Goal: Task Accomplishment & Management: Use online tool/utility

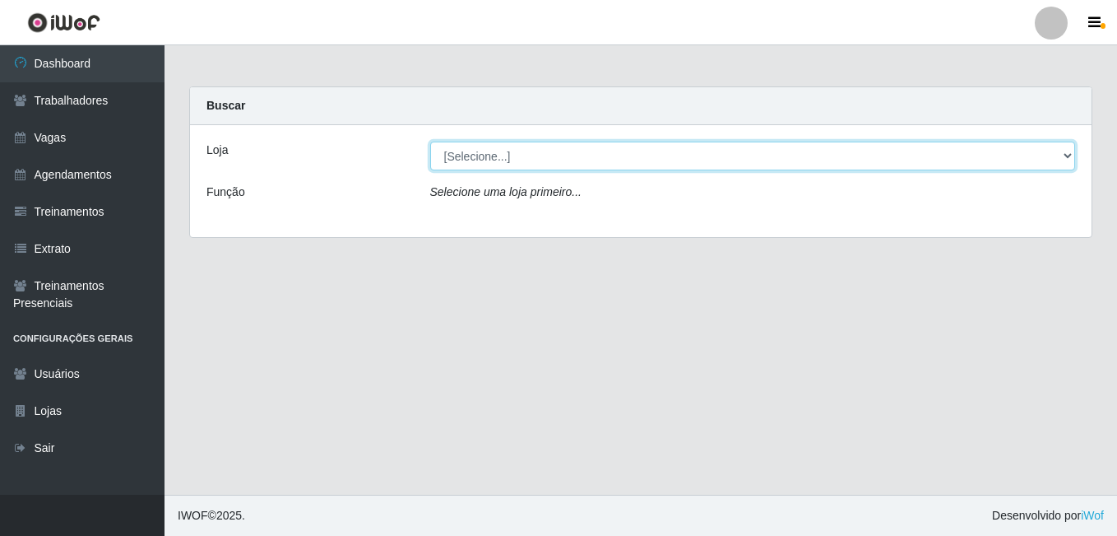
click at [466, 161] on select "[Selecione...] [GEOGRAPHIC_DATA] - [DATE][GEOGRAPHIC_DATA]" at bounding box center [753, 156] width 646 height 29
select select "471"
click at [430, 142] on select "[Selecione...] [GEOGRAPHIC_DATA] - [DATE][GEOGRAPHIC_DATA]" at bounding box center [753, 156] width 646 height 29
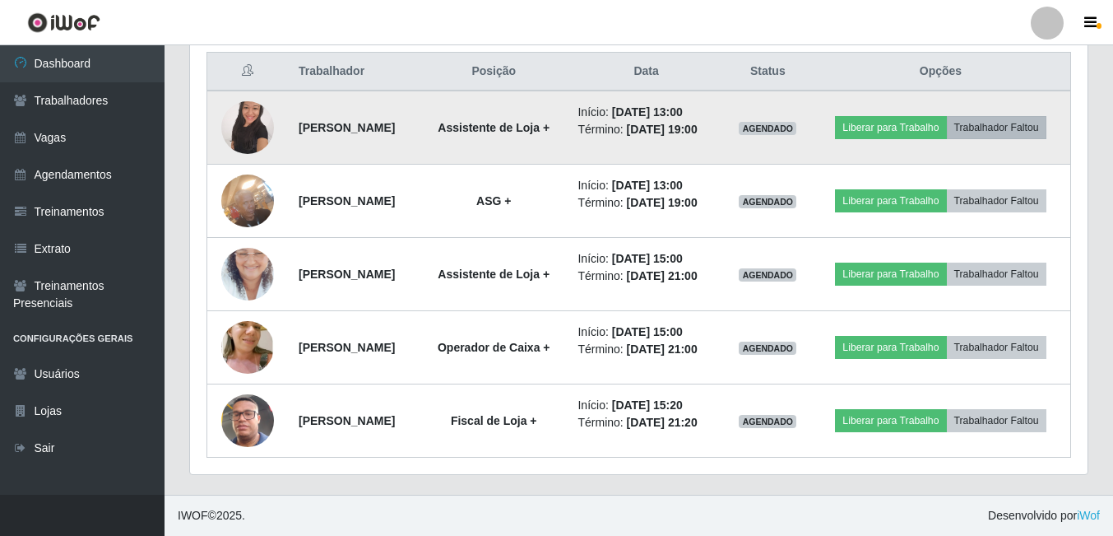
scroll to position [692, 0]
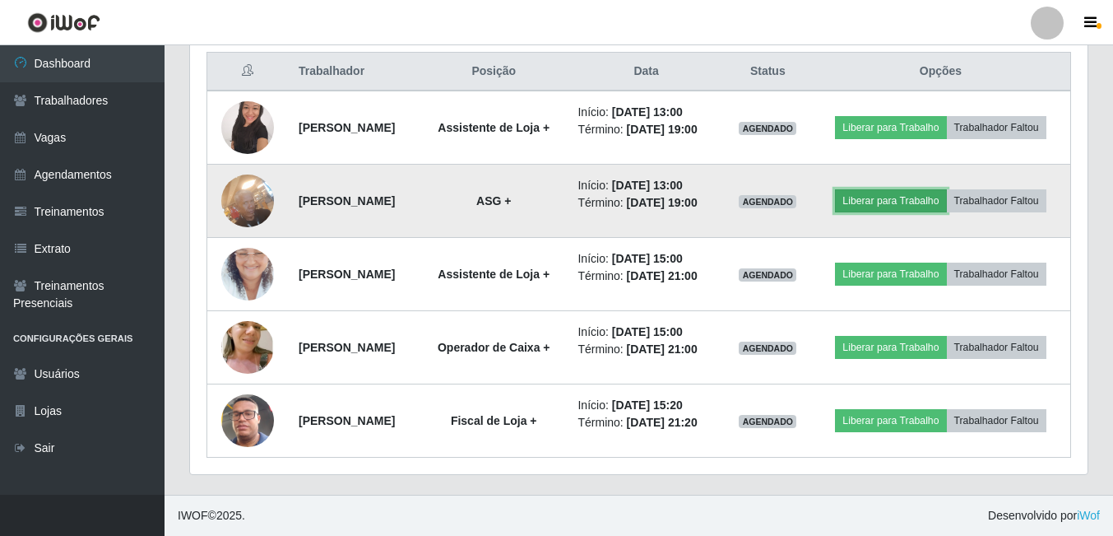
click at [946, 189] on button "Liberar para Trabalho" at bounding box center [890, 200] width 111 height 23
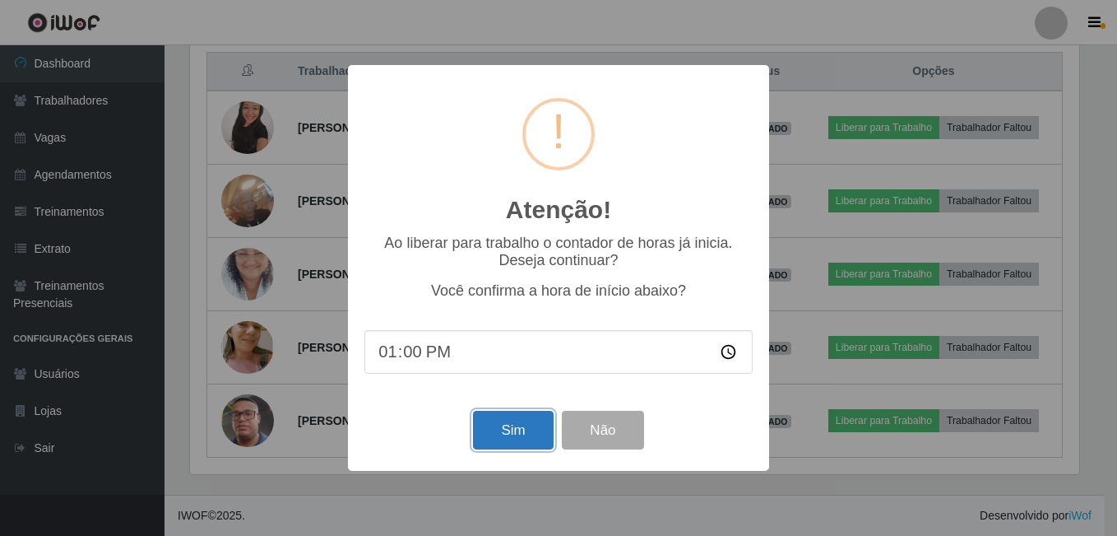
click at [512, 436] on button "Sim" at bounding box center [513, 430] width 80 height 39
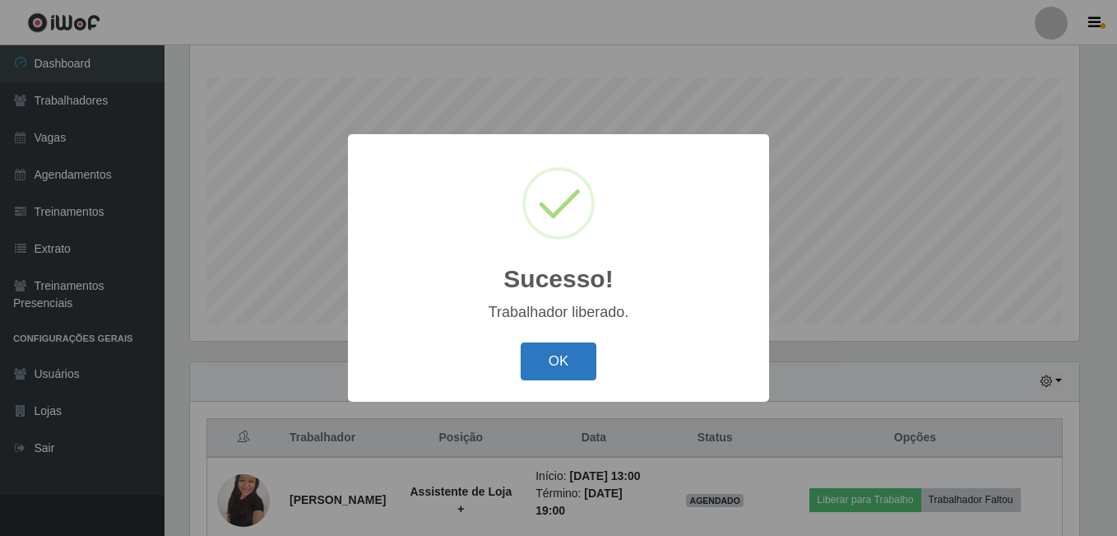
click at [583, 347] on button "OK" at bounding box center [559, 361] width 77 height 39
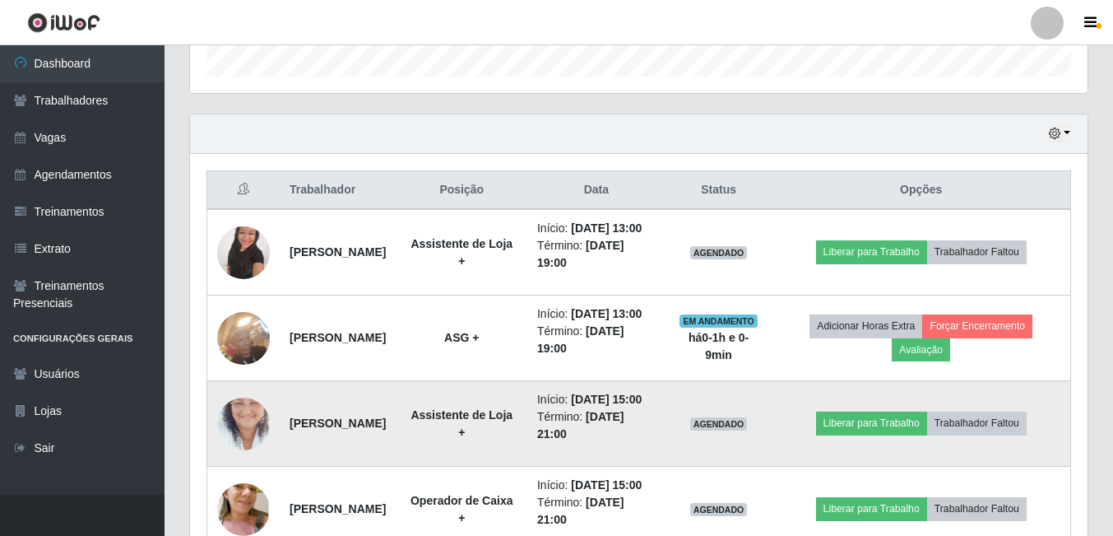
scroll to position [511, 0]
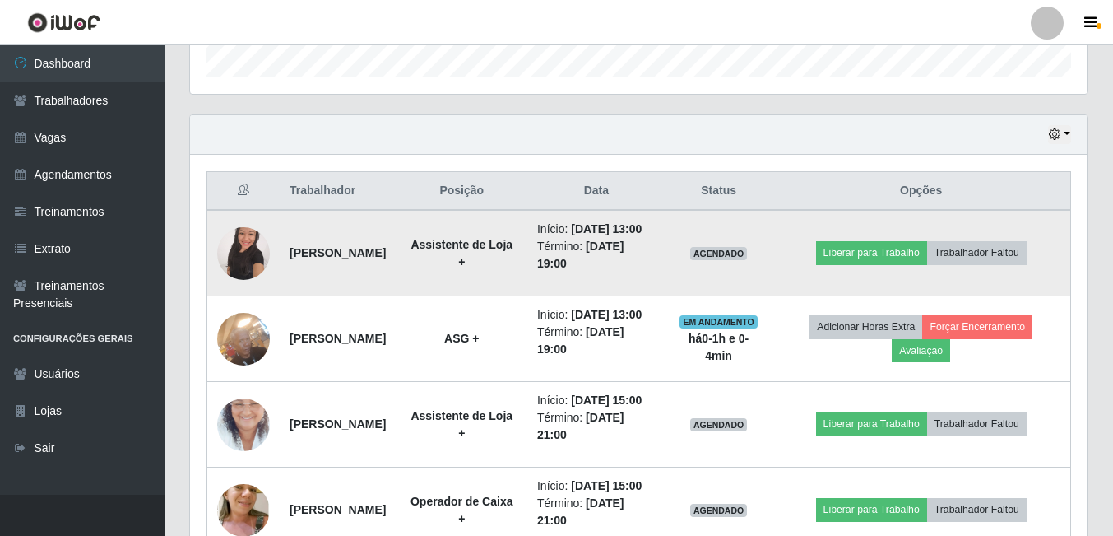
click at [243, 238] on img at bounding box center [243, 253] width 53 height 70
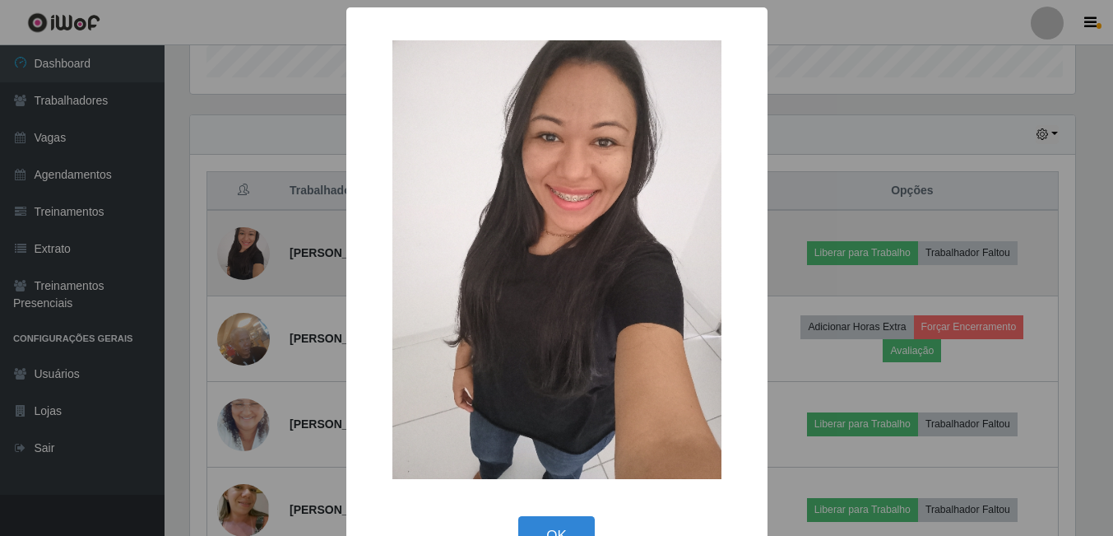
scroll to position [341, 889]
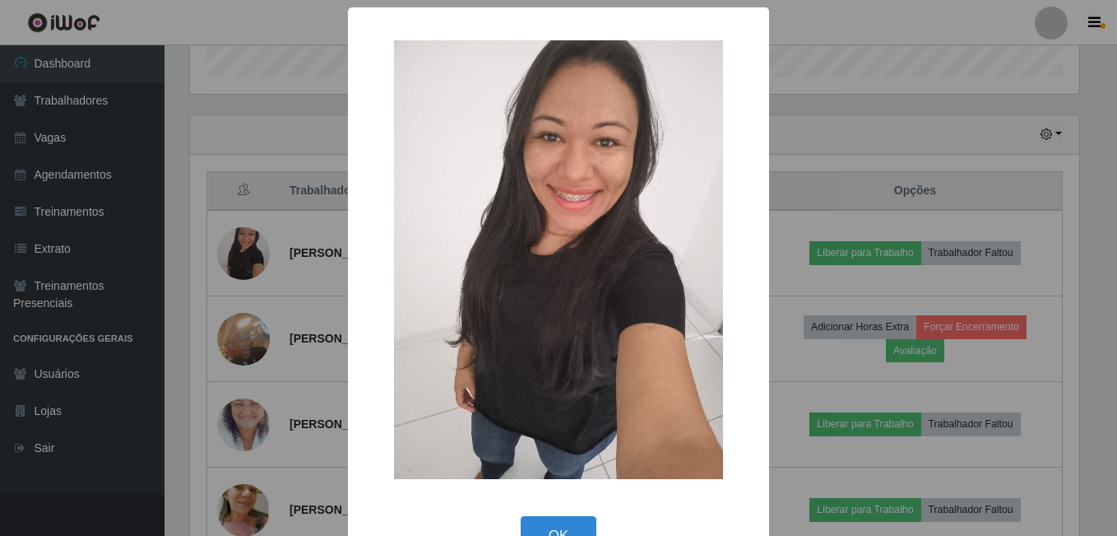
click at [272, 333] on div "× OK Cancel" at bounding box center [558, 268] width 1117 height 536
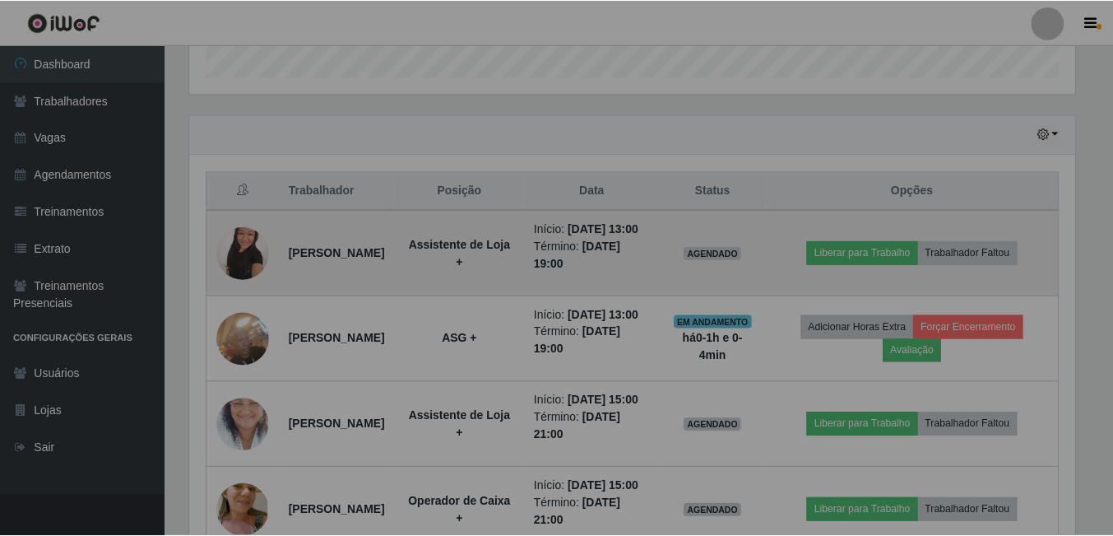
scroll to position [341, 898]
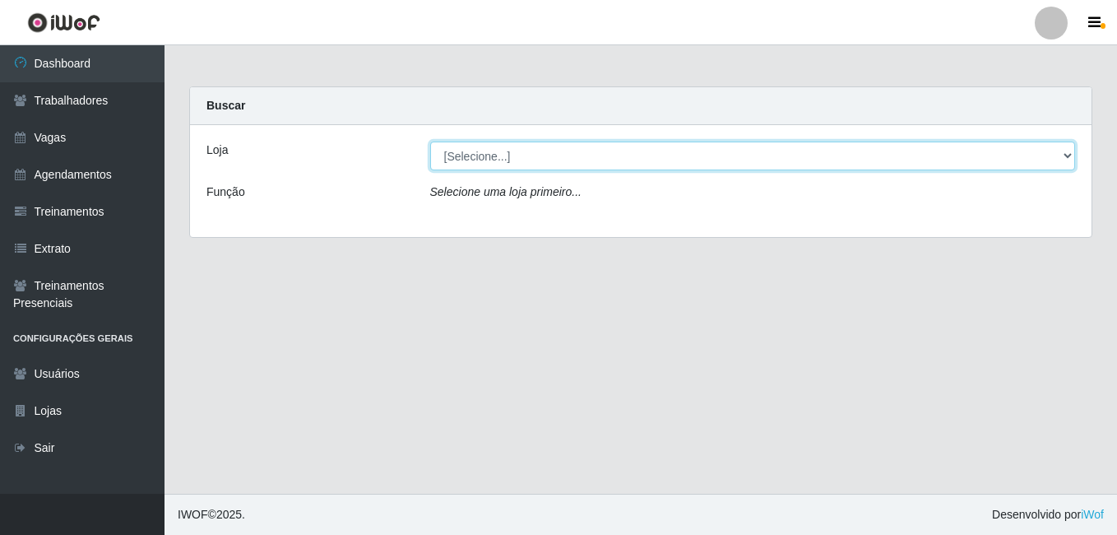
click at [1060, 160] on select "[Selecione...] [GEOGRAPHIC_DATA] - [DATE][GEOGRAPHIC_DATA]" at bounding box center [753, 156] width 646 height 29
select select "471"
click at [430, 142] on select "[Selecione...] [GEOGRAPHIC_DATA] - [DATE][GEOGRAPHIC_DATA]" at bounding box center [753, 156] width 646 height 29
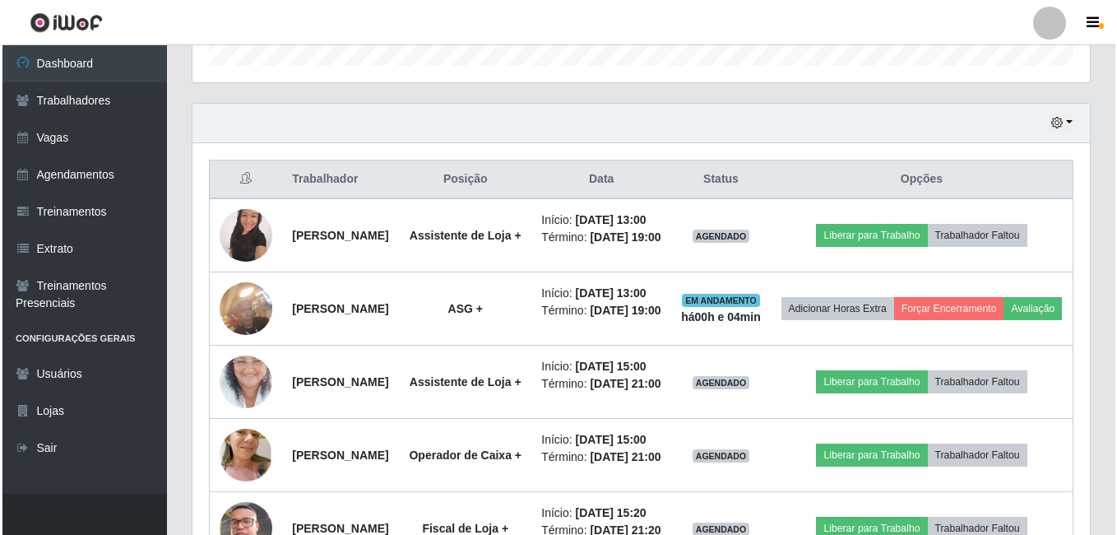
scroll to position [494, 0]
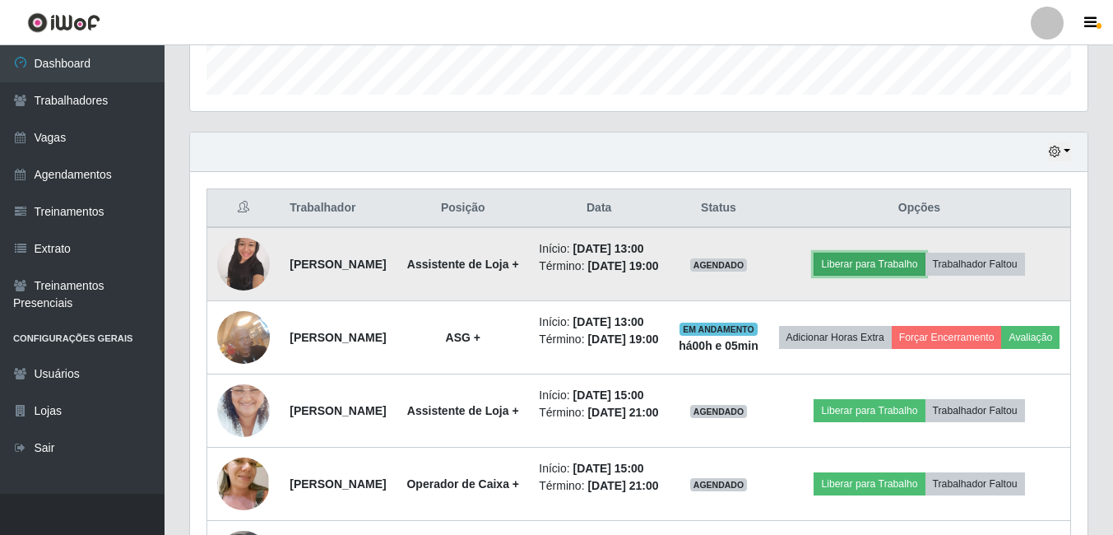
click at [876, 276] on button "Liberar para Trabalho" at bounding box center [869, 264] width 111 height 23
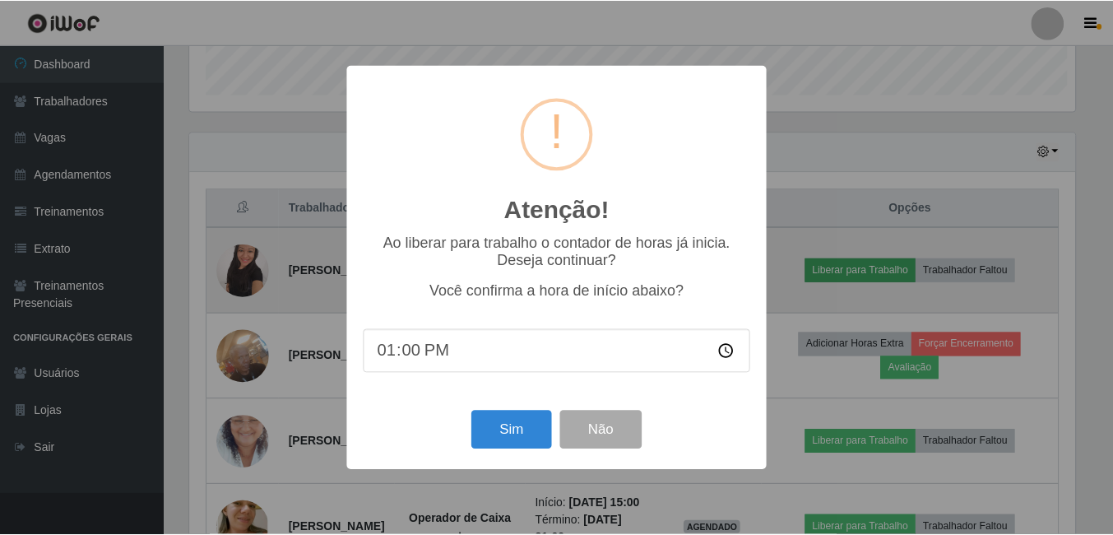
scroll to position [341, 889]
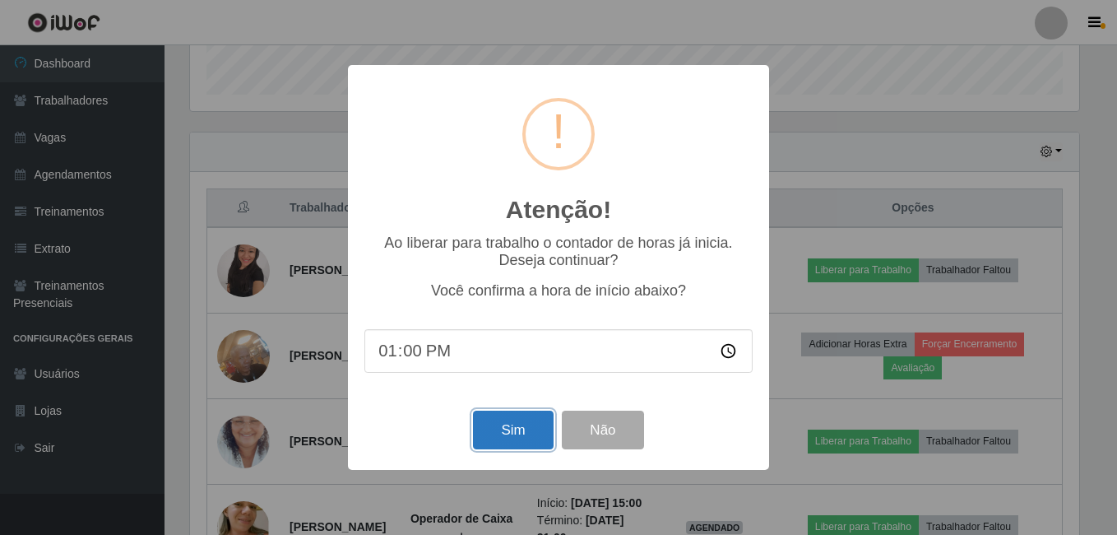
click at [507, 416] on button "Sim" at bounding box center [513, 430] width 80 height 39
